Goal: Ask a question: Seek information or help from site administrators or community

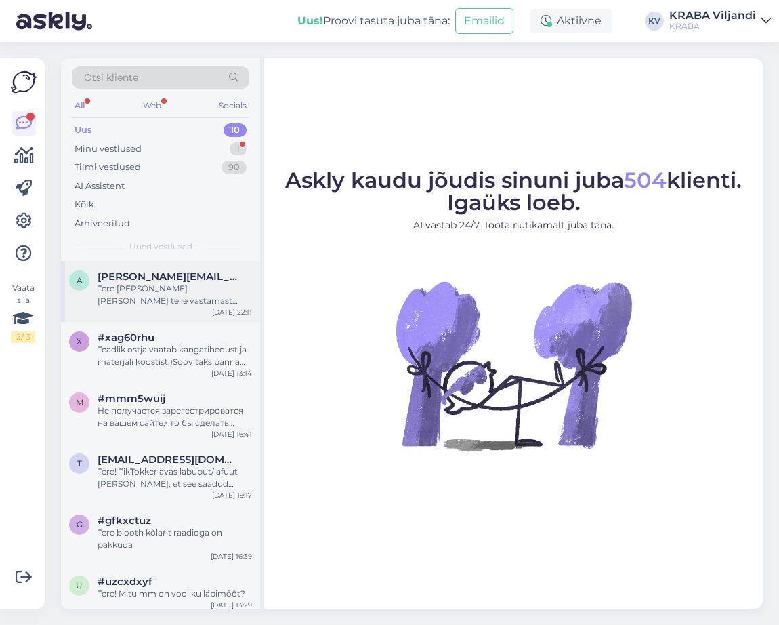
click at [164, 295] on div "Tere [PERSON_NAME] [PERSON_NAME] teile vastamast [GEOGRAPHIC_DATA] sepa turu no…" at bounding box center [175, 295] width 154 height 24
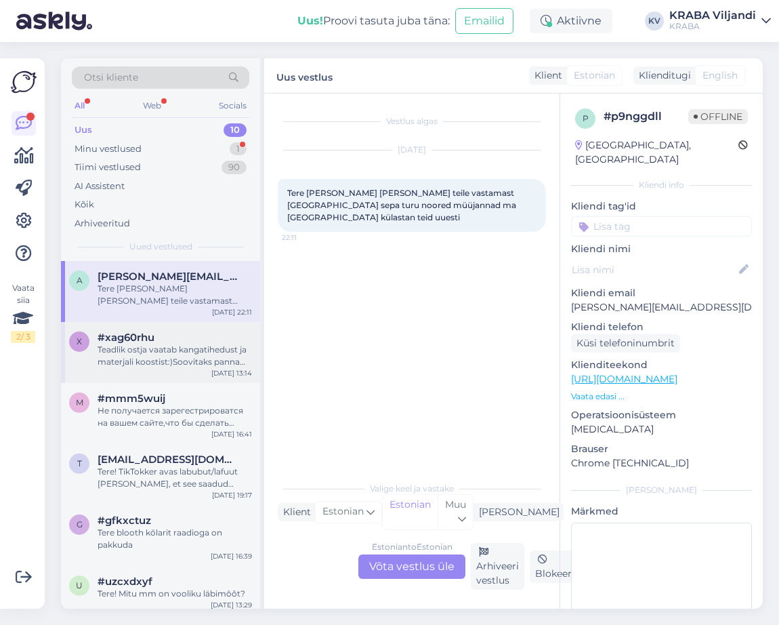
click at [222, 361] on div "Teadlik ostja vaatab kangatihedust ja materjali koostist:)Soovitaks panna täpse…" at bounding box center [175, 356] width 154 height 24
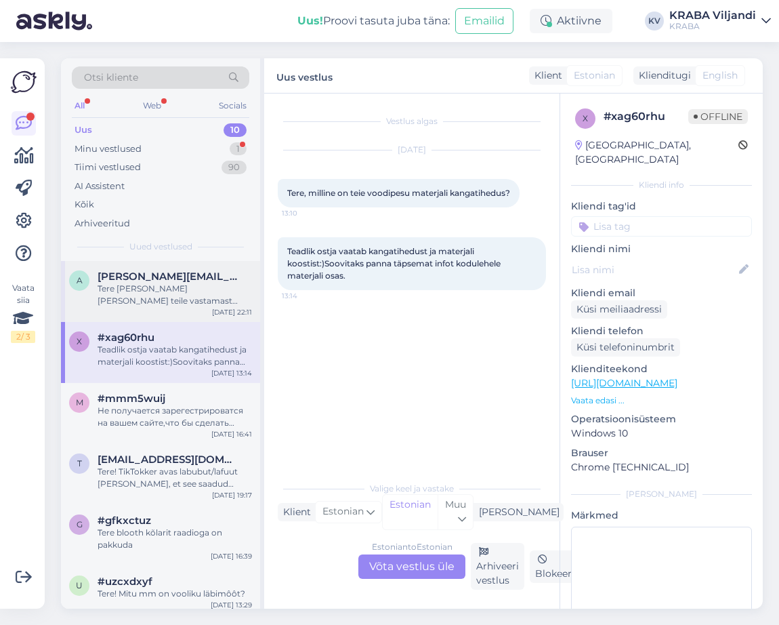
click at [203, 298] on div "Tere [PERSON_NAME] [PERSON_NAME] teile vastamast [GEOGRAPHIC_DATA] sepa turu no…" at bounding box center [175, 295] width 154 height 24
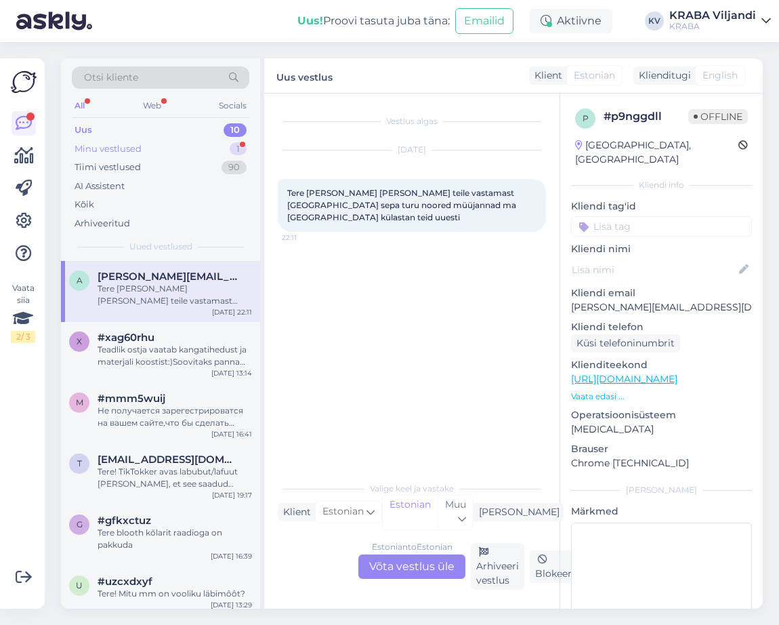
click at [126, 154] on div "Minu vestlused" at bounding box center [108, 149] width 67 height 14
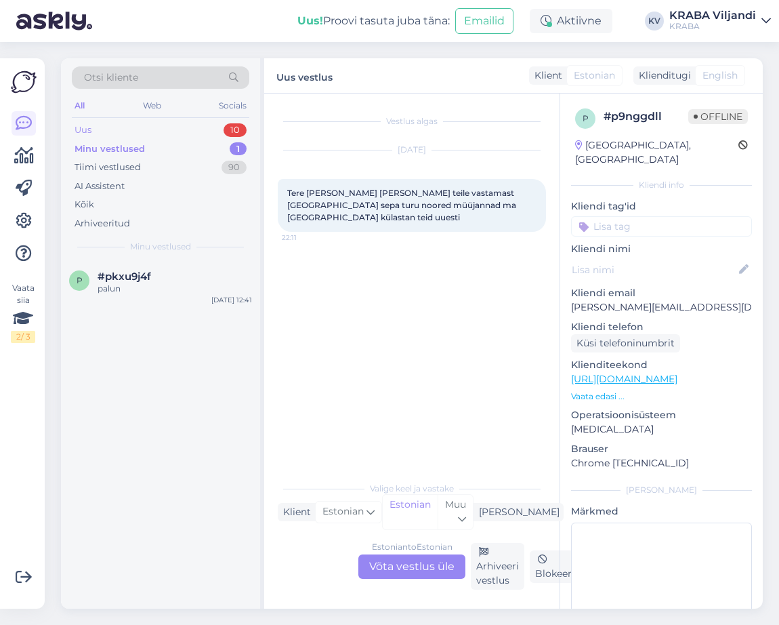
click at [144, 131] on div "Uus 10" at bounding box center [161, 130] width 178 height 19
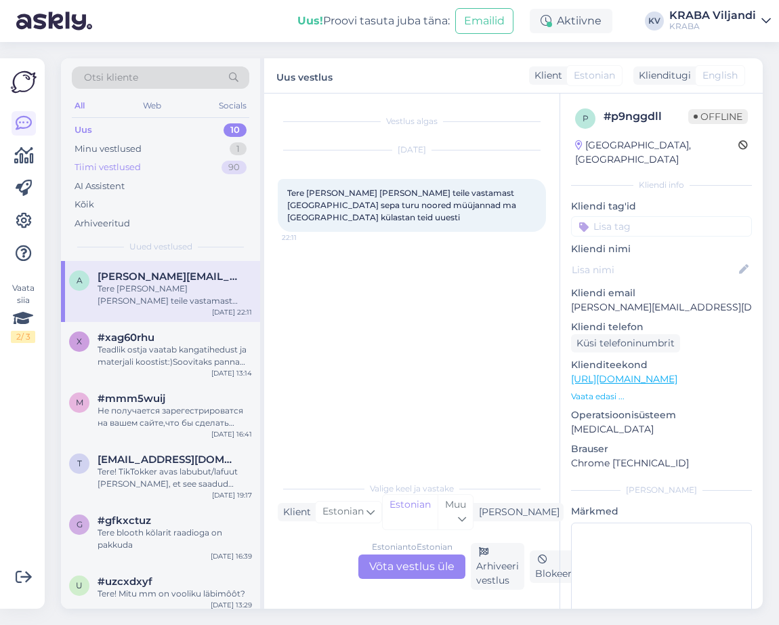
click at [182, 163] on div "Tiimi vestlused 90" at bounding box center [161, 167] width 178 height 19
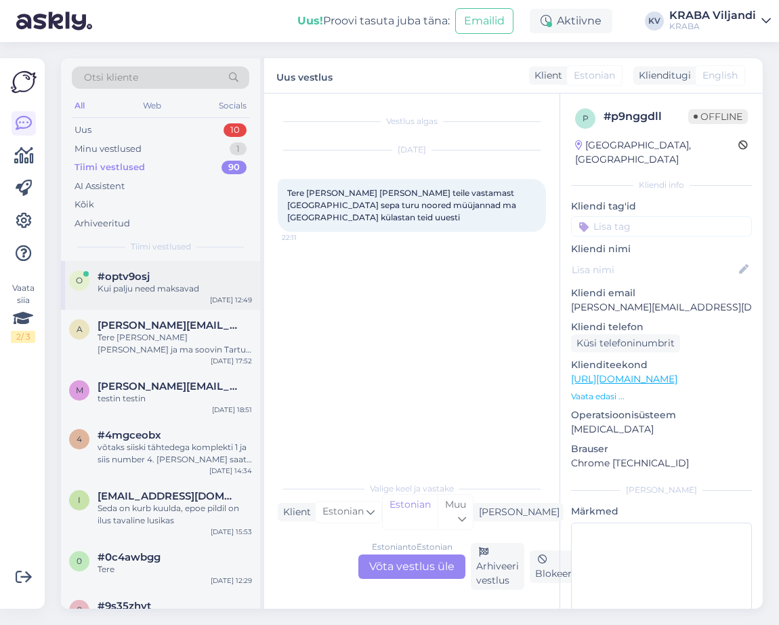
drag, startPoint x: 189, startPoint y: 298, endPoint x: 193, endPoint y: 291, distance: 7.9
click at [192, 292] on div "o #optv9osj Kui palju need maksavad [DATE] 12:49" at bounding box center [160, 285] width 199 height 49
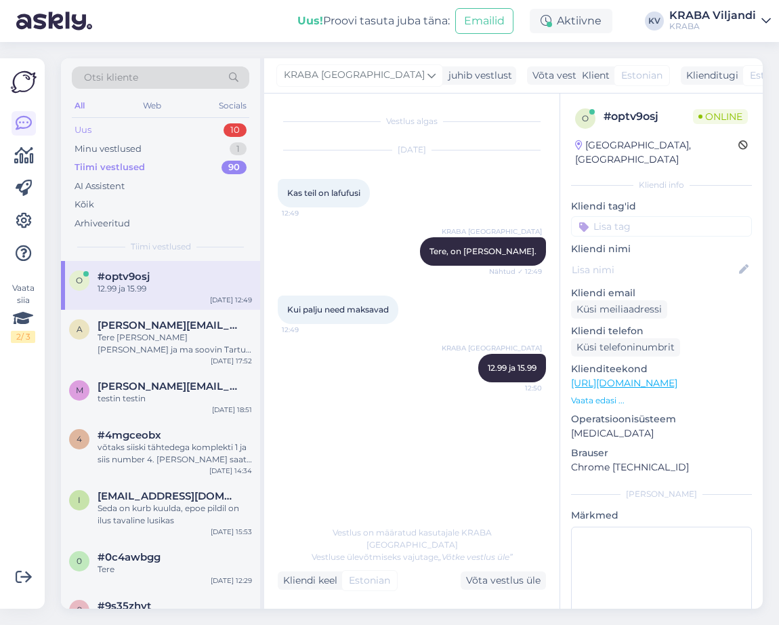
click at [169, 127] on div "Uus 10" at bounding box center [161, 130] width 178 height 19
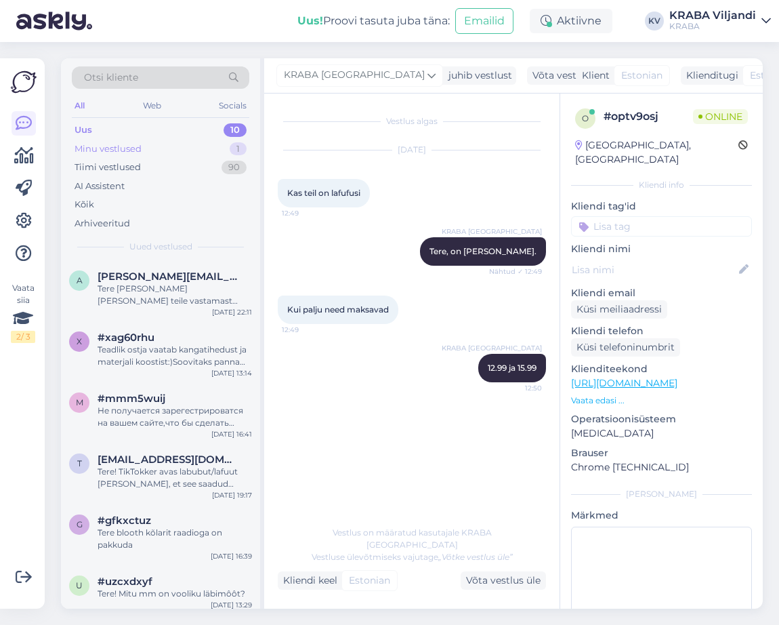
click at [125, 142] on div "Minu vestlused" at bounding box center [108, 149] width 67 height 14
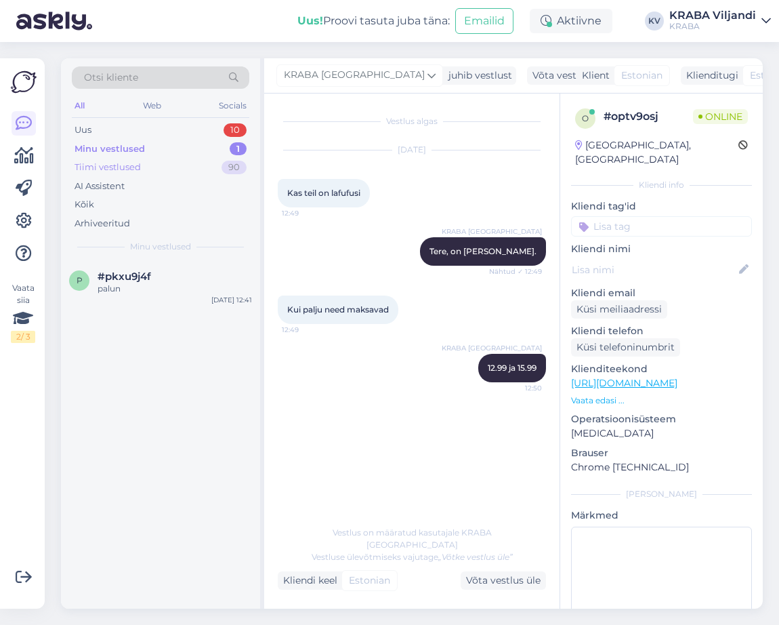
click at [180, 169] on div "Tiimi vestlused 90" at bounding box center [161, 167] width 178 height 19
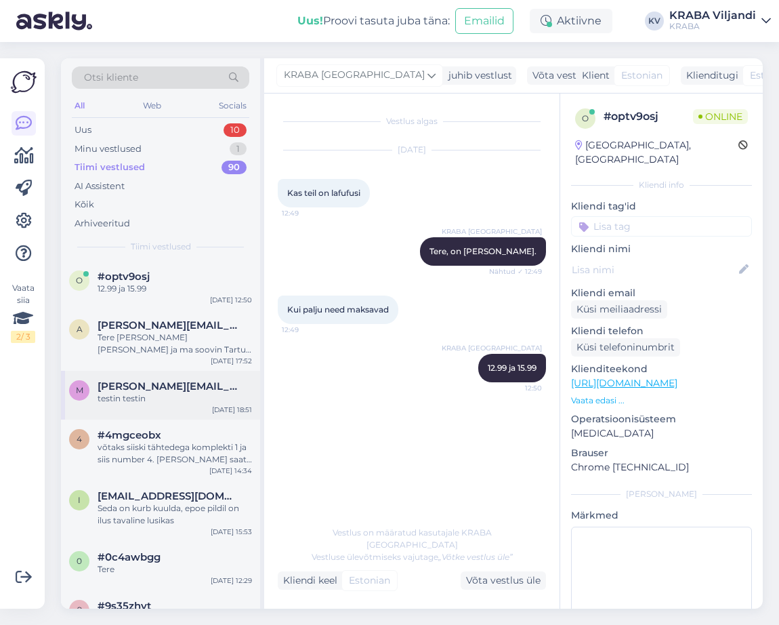
click at [187, 404] on div "testin testin" at bounding box center [175, 398] width 154 height 12
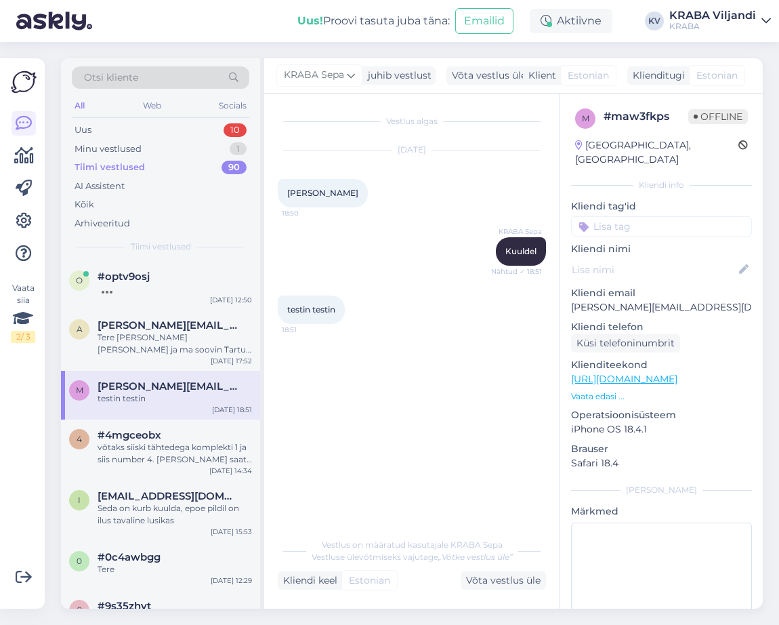
click at [150, 352] on div "Tere [PERSON_NAME] [PERSON_NAME] ja ma soovin Tartu Sepa Turu kraba poodi öelda…" at bounding box center [175, 343] width 154 height 24
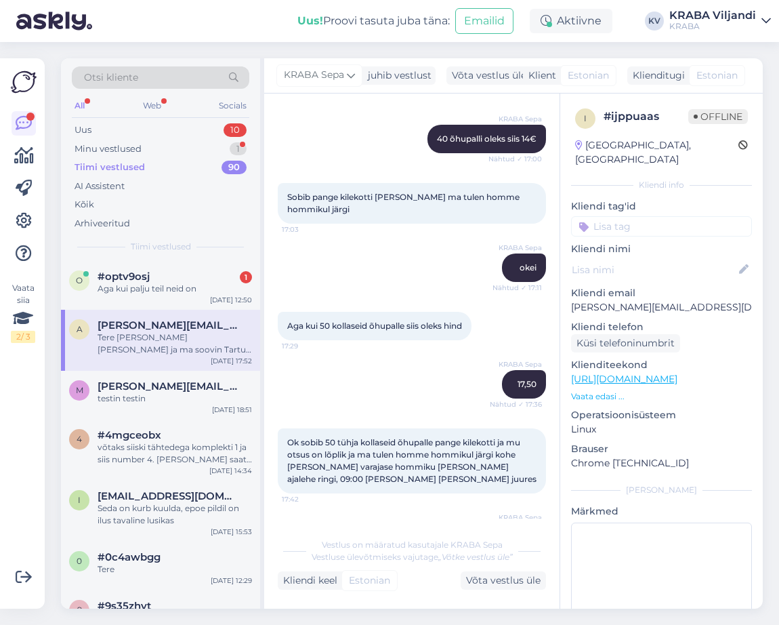
scroll to position [1342, 0]
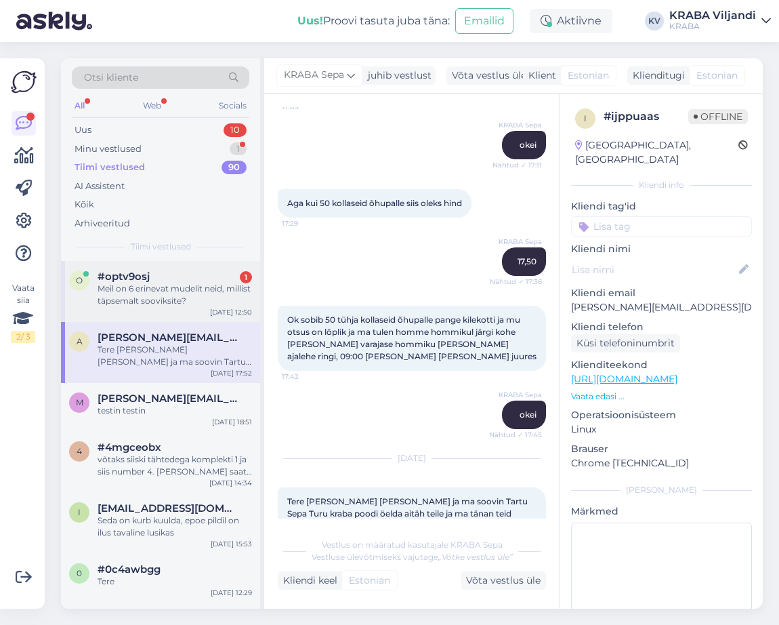
click at [171, 291] on div "Meil on 6 erinevat mudelit neid, millist täpsemalt sooviksite?" at bounding box center [175, 295] width 154 height 24
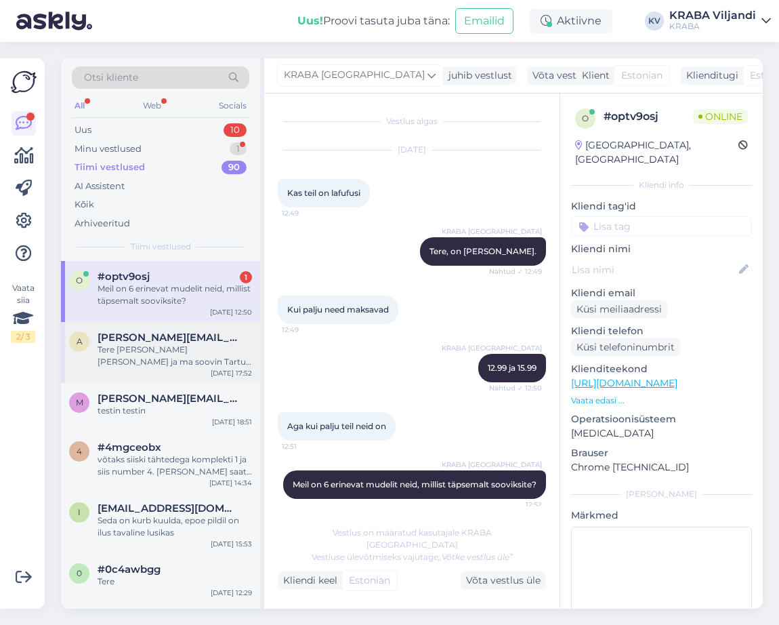
click at [187, 348] on div "Tere [PERSON_NAME] [PERSON_NAME] ja ma soovin Tartu Sepa Turu kraba poodi öelda…" at bounding box center [175, 356] width 154 height 24
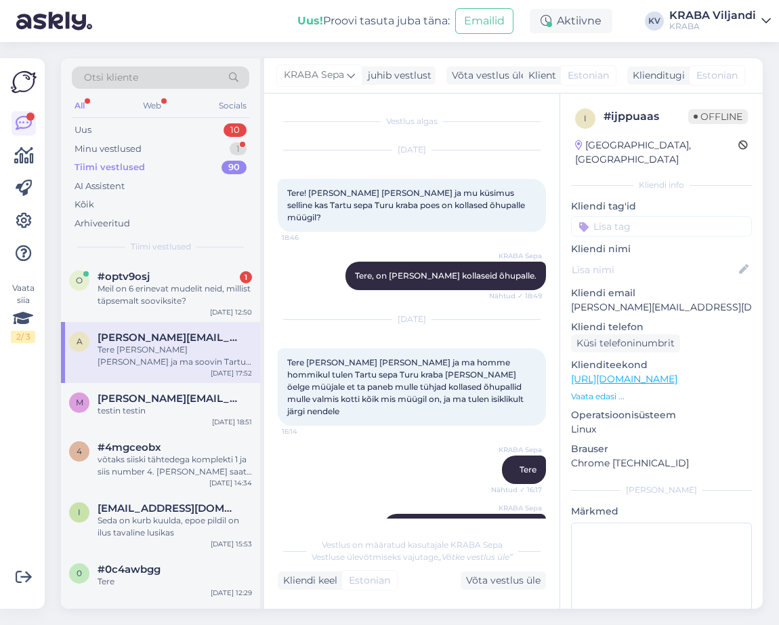
scroll to position [1342, 0]
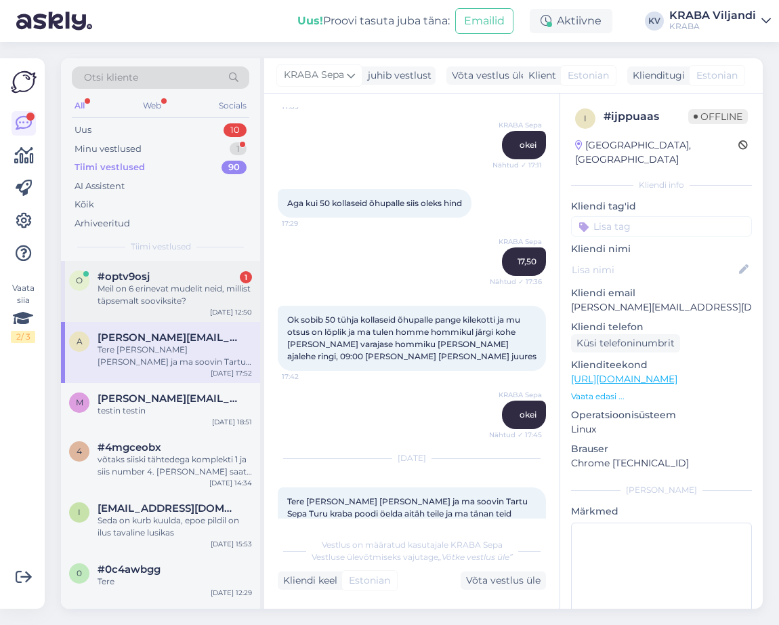
click at [205, 270] on div "#optv9osj 1" at bounding box center [175, 276] width 154 height 12
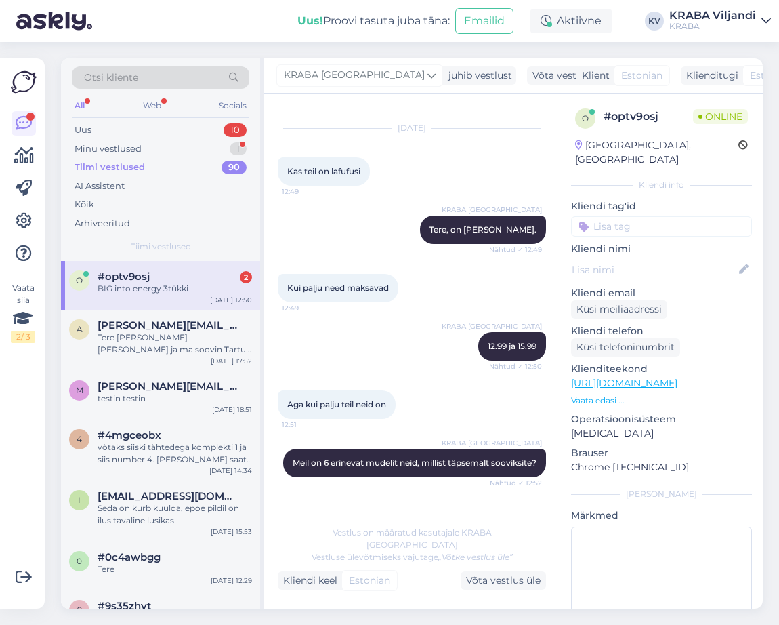
scroll to position [66, 0]
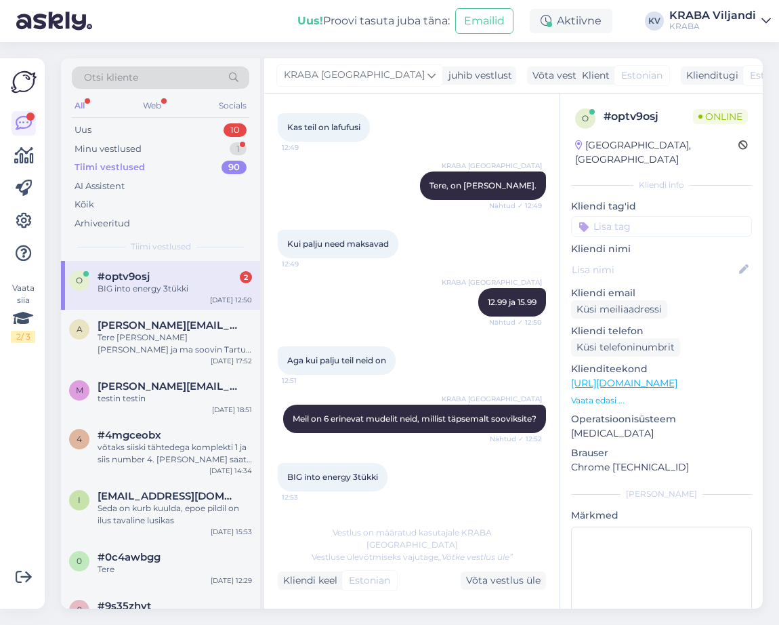
click at [157, 300] on div "o #optv9osj 2 BIG into energy 3tükki [DATE] 12:50" at bounding box center [160, 285] width 199 height 49
